Goal: Transaction & Acquisition: Book appointment/travel/reservation

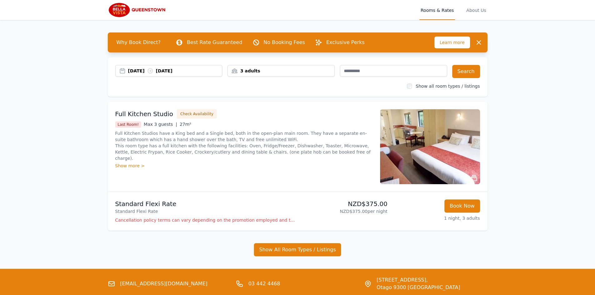
click at [419, 153] on img at bounding box center [430, 146] width 100 height 75
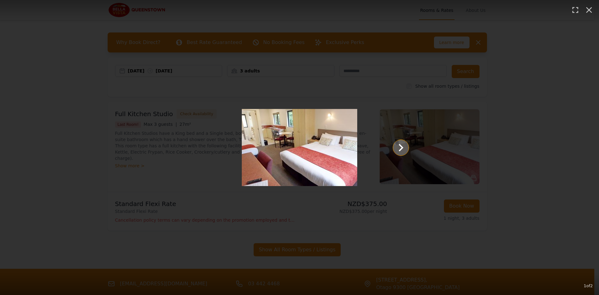
click at [402, 146] on icon "Show slide 2 of 2" at bounding box center [401, 147] width 5 height 7
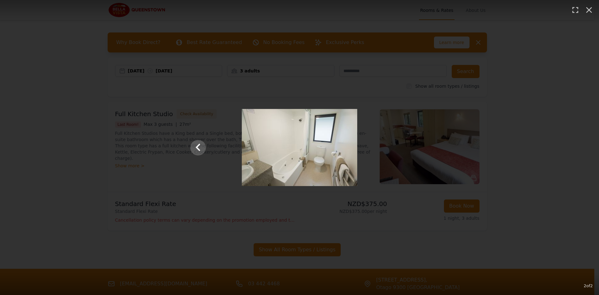
click at [402, 146] on div at bounding box center [299, 147] width 231 height 77
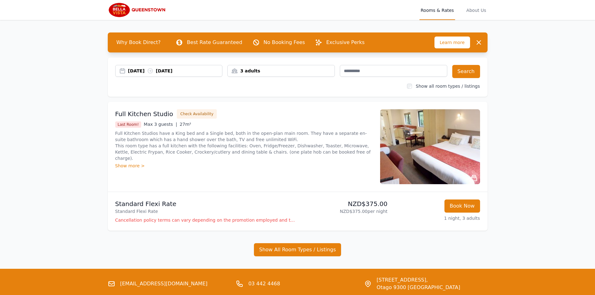
click at [382, 152] on img at bounding box center [430, 146] width 100 height 75
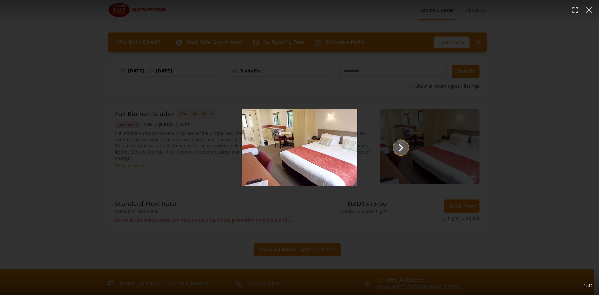
click at [401, 148] on icon "Show slide 2 of 2" at bounding box center [401, 147] width 5 height 7
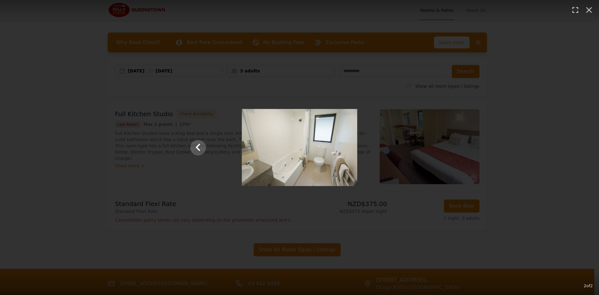
click at [401, 148] on div at bounding box center [299, 147] width 231 height 77
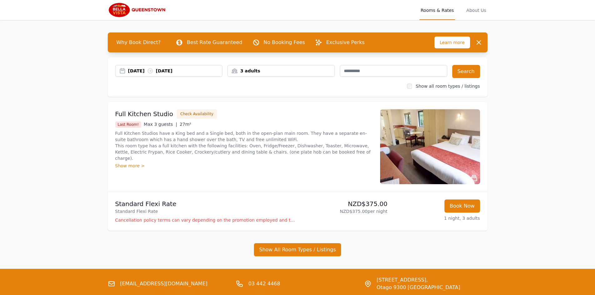
click at [135, 163] on div "Show more >" at bounding box center [243, 166] width 257 height 6
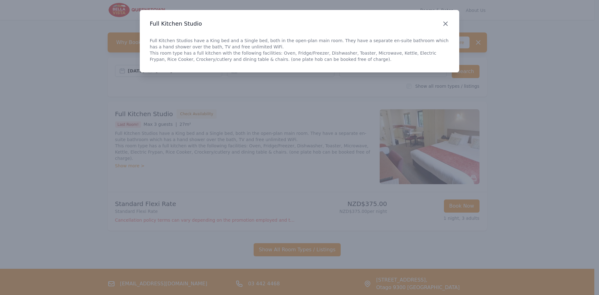
click at [447, 24] on icon "button" at bounding box center [445, 23] width 7 height 7
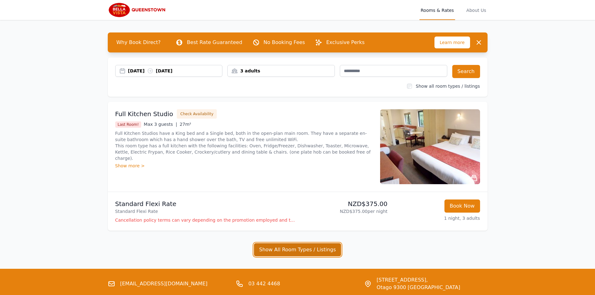
click at [297, 251] on button "Show All Room Types / Listings" at bounding box center [297, 249] width 87 height 13
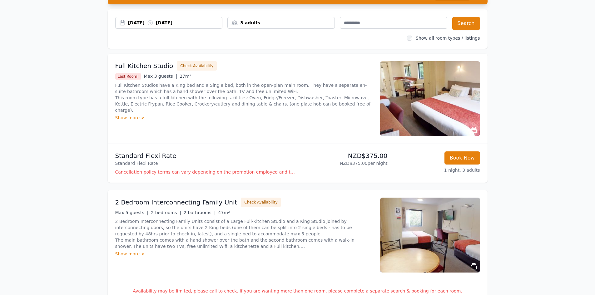
scroll to position [31, 0]
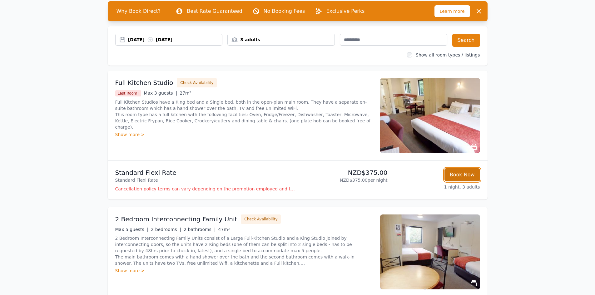
click at [464, 176] on button "Book Now" at bounding box center [462, 174] width 36 height 13
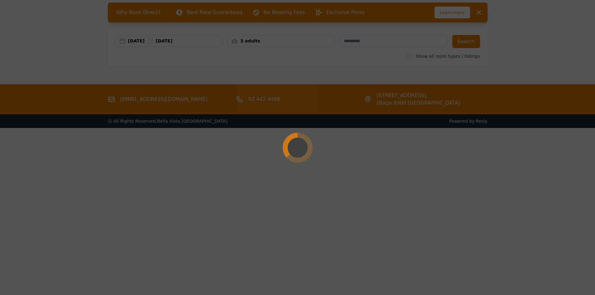
scroll to position [30, 0]
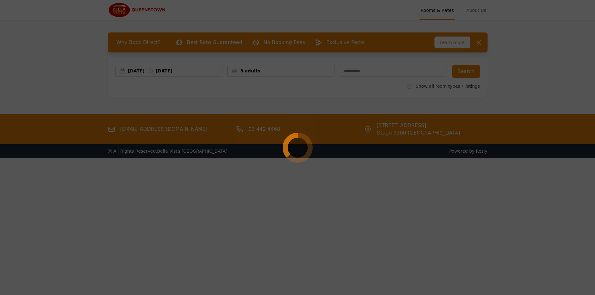
select select "**"
